Goal: Navigation & Orientation: Find specific page/section

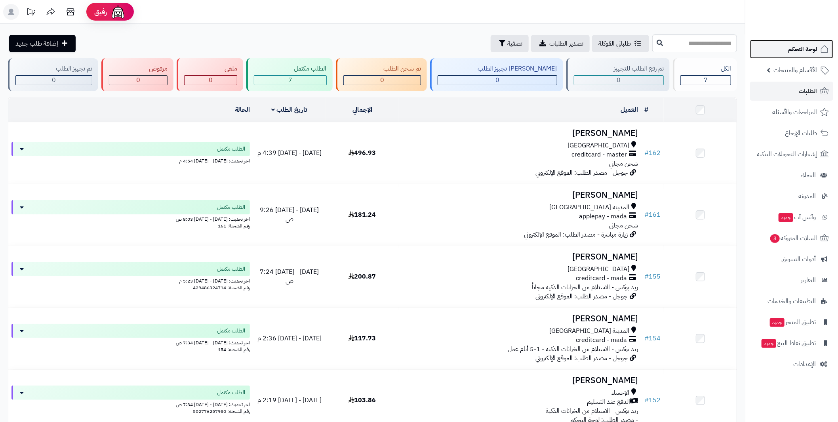
click at [802, 44] on span "لوحة التحكم" at bounding box center [802, 49] width 29 height 11
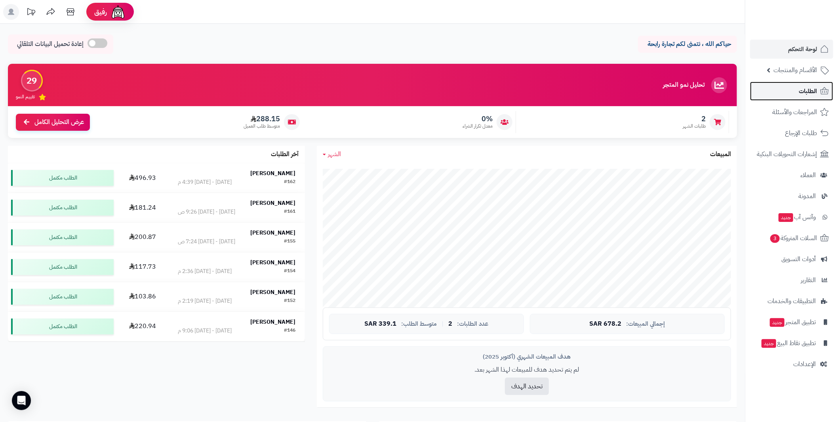
click at [803, 91] on span "الطلبات" at bounding box center [807, 91] width 18 height 11
